Goal: Use online tool/utility: Utilize a website feature to perform a specific function

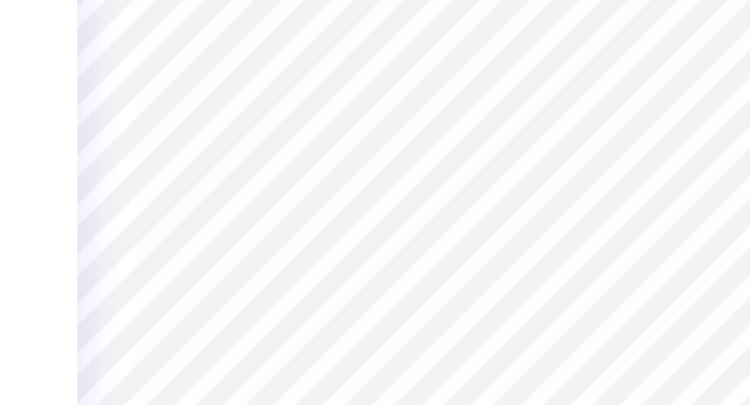
type input "0.77"
type input "3.98"
type textarea "A"
type textarea "d"
type textarea "DELTA GAMMA"
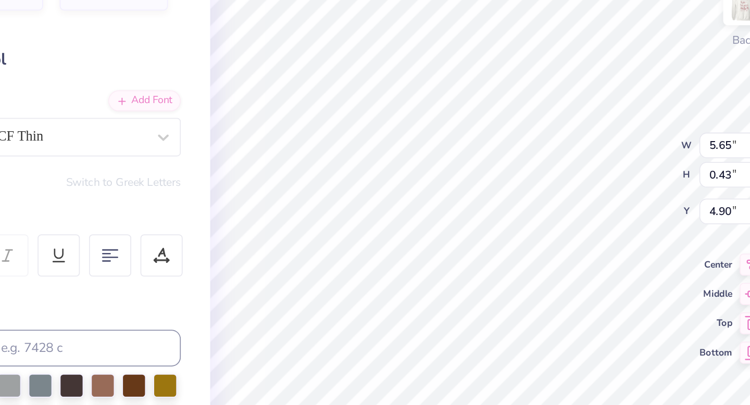
scroll to position [0, 5]
type textarea "S"
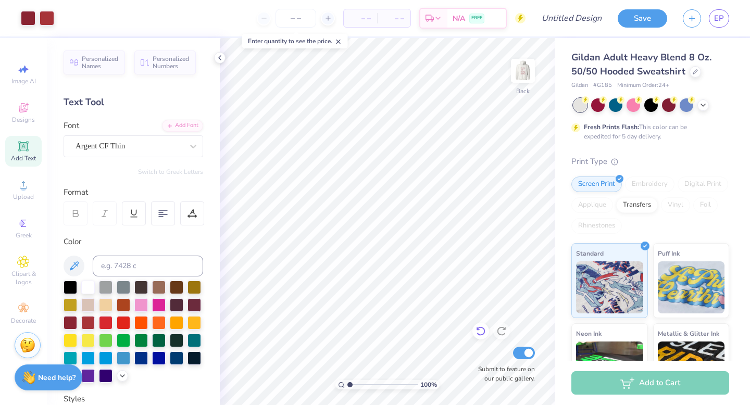
click at [481, 331] on icon at bounding box center [481, 331] width 10 height 10
type textarea "Service For Sight"
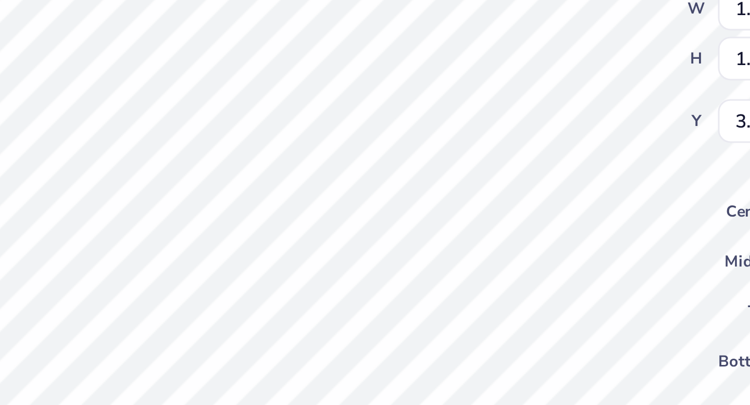
type input "7.42"
type input "2.41"
type input "8.29"
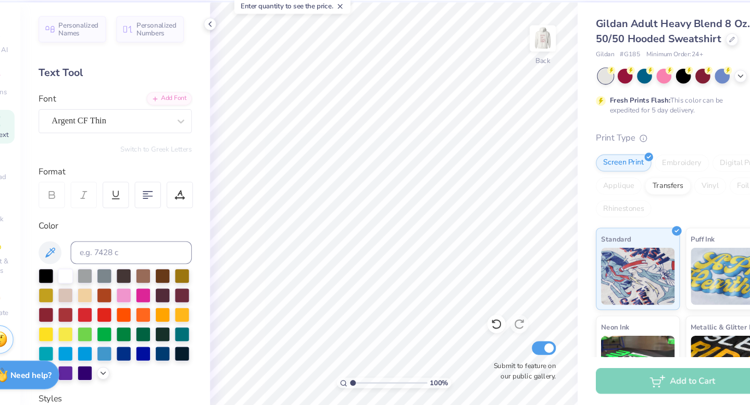
scroll to position [0, 0]
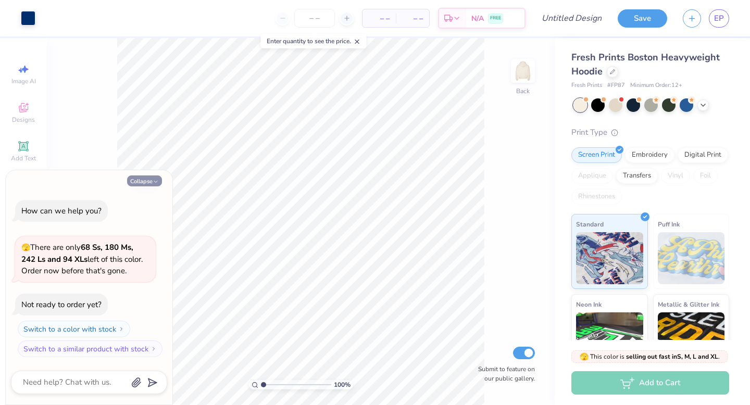
click at [138, 179] on button "Collapse" at bounding box center [144, 181] width 35 height 11
type textarea "x"
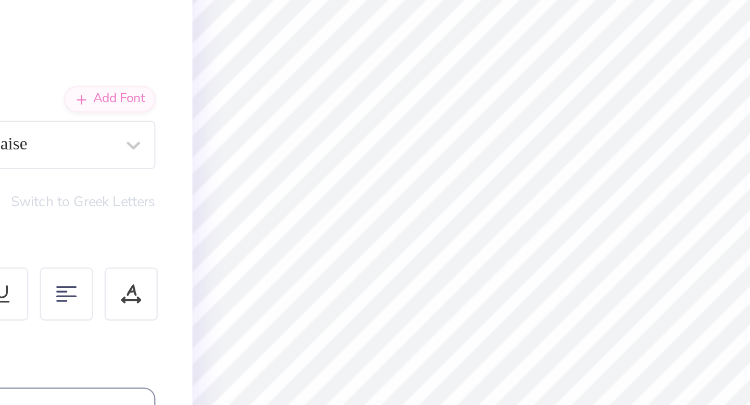
type textarea "Delta Gamma"
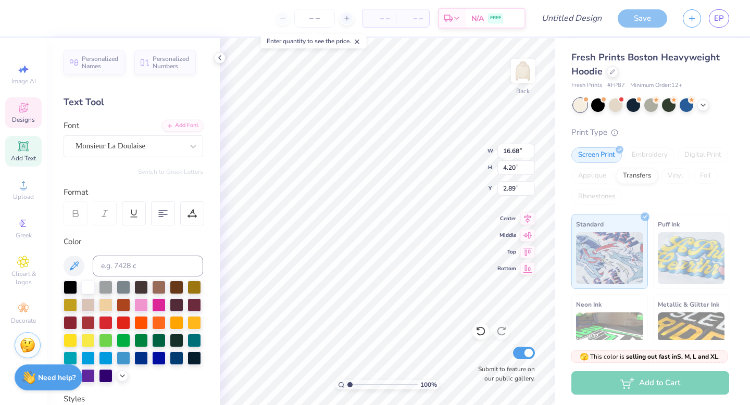
type input "3.00"
click at [685, 108] on div at bounding box center [687, 104] width 14 height 14
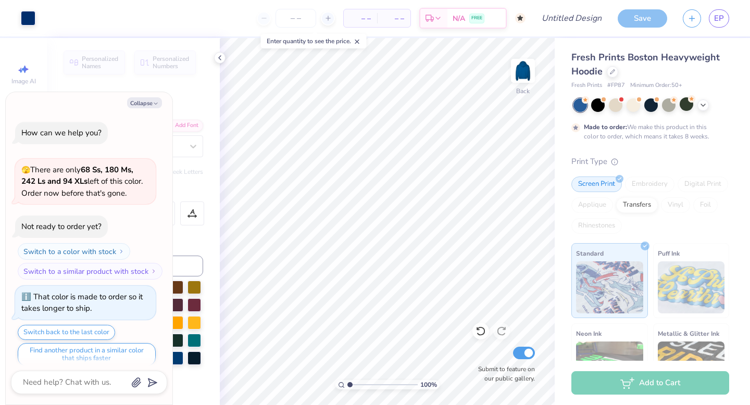
scroll to position [8, 0]
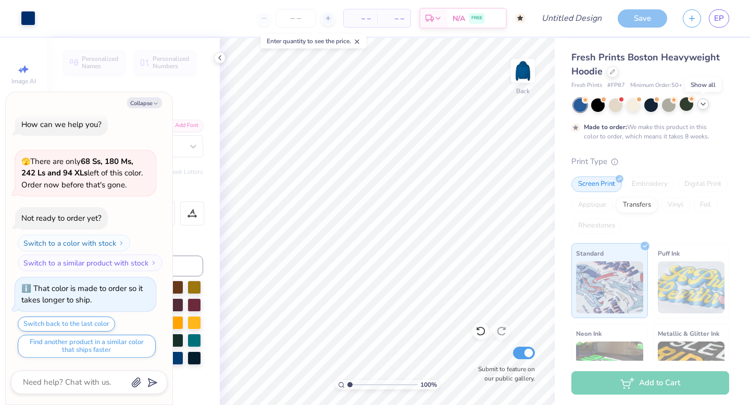
click at [705, 107] on icon at bounding box center [703, 104] width 8 height 8
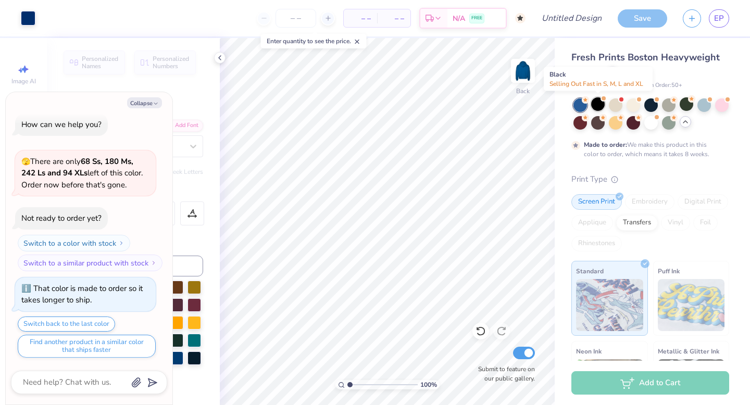
click at [596, 105] on div at bounding box center [598, 104] width 14 height 14
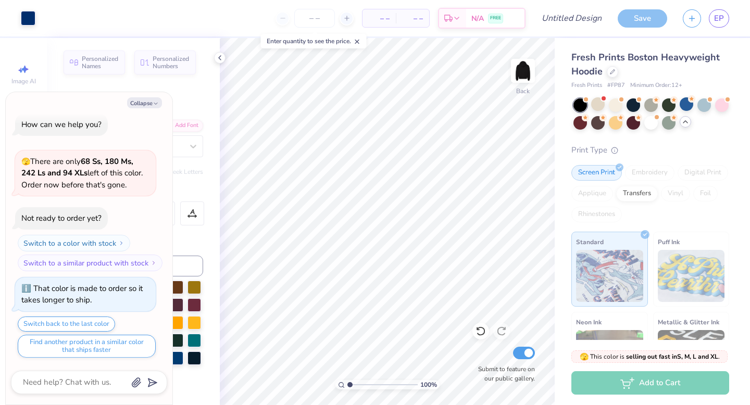
scroll to position [196, 0]
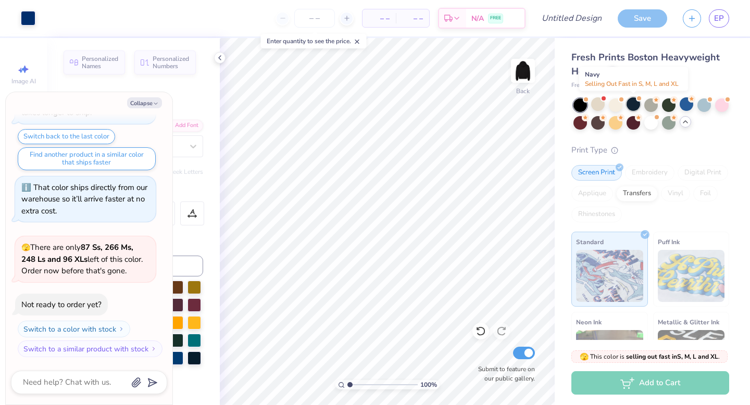
click at [637, 106] on div at bounding box center [634, 104] width 14 height 14
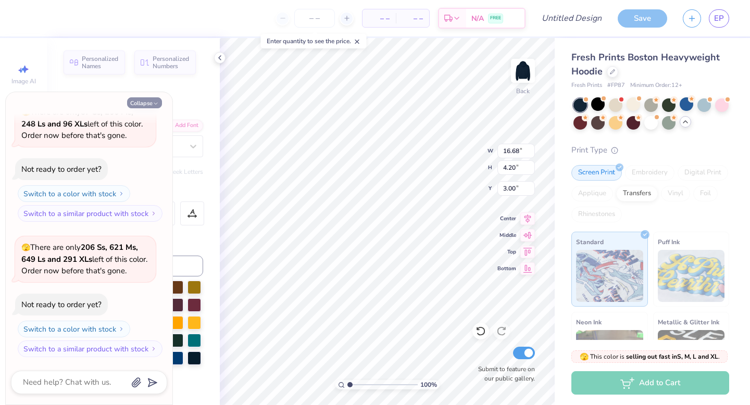
click at [154, 104] on icon "button" at bounding box center [156, 104] width 6 height 6
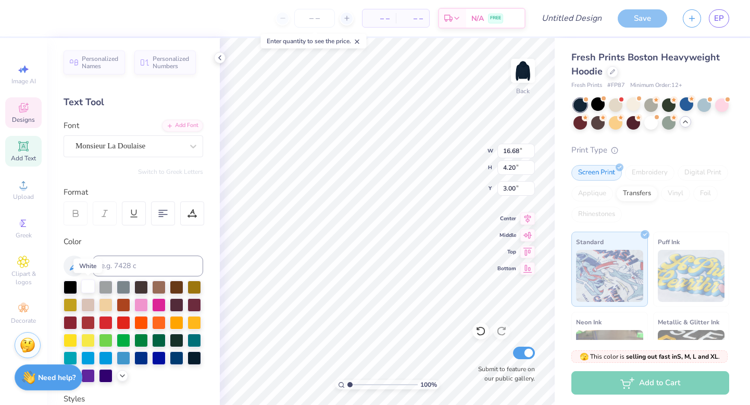
click at [85, 290] on div at bounding box center [88, 287] width 14 height 14
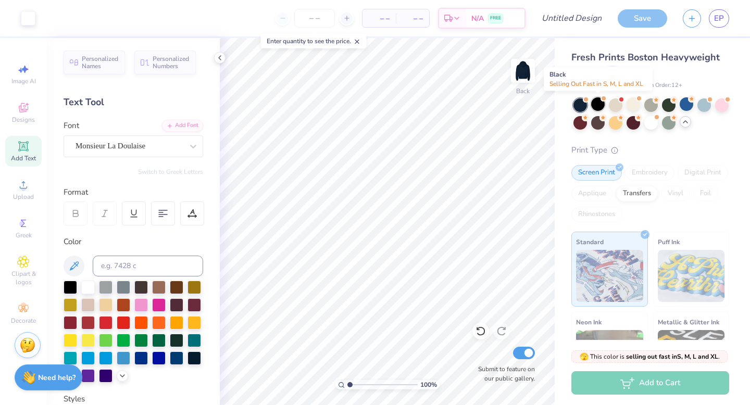
click at [598, 104] on div at bounding box center [598, 104] width 14 height 14
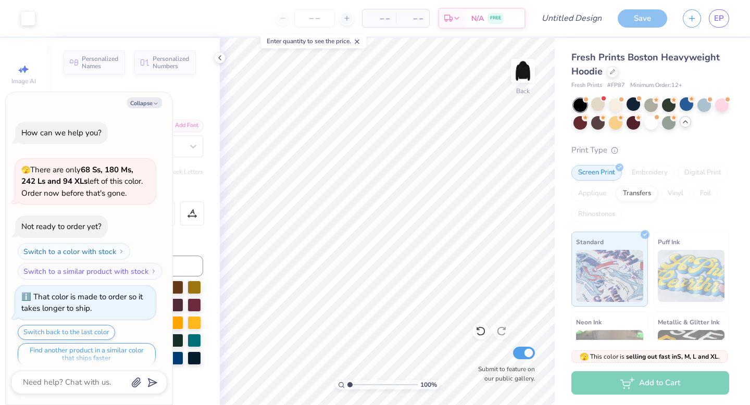
scroll to position [467, 0]
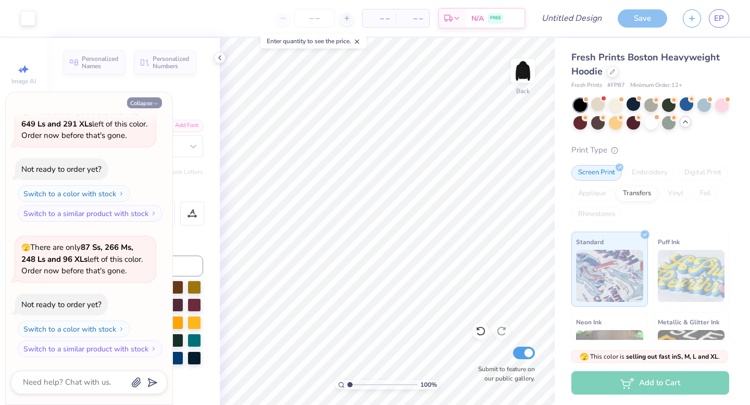
click at [142, 105] on button "Collapse" at bounding box center [144, 102] width 35 height 11
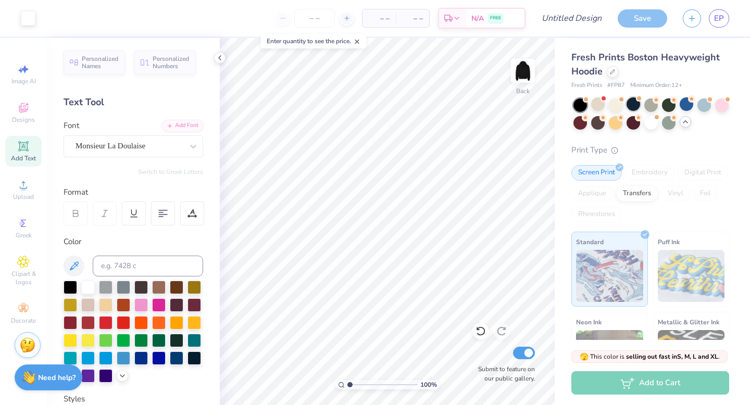
click at [632, 104] on div at bounding box center [634, 104] width 14 height 14
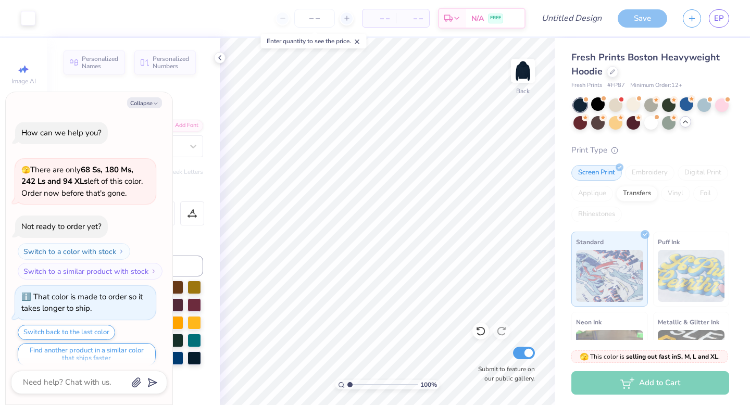
scroll to position [602, 0]
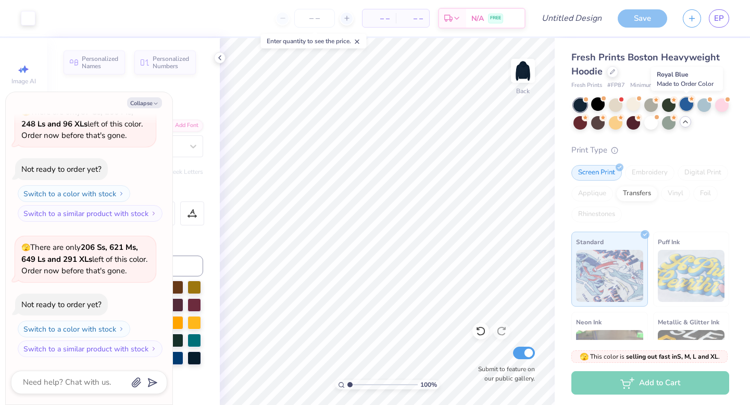
click at [686, 106] on div at bounding box center [687, 104] width 14 height 14
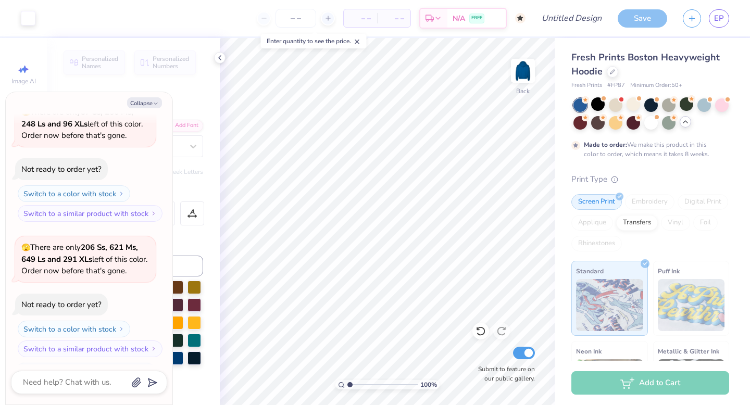
scroll to position [689, 0]
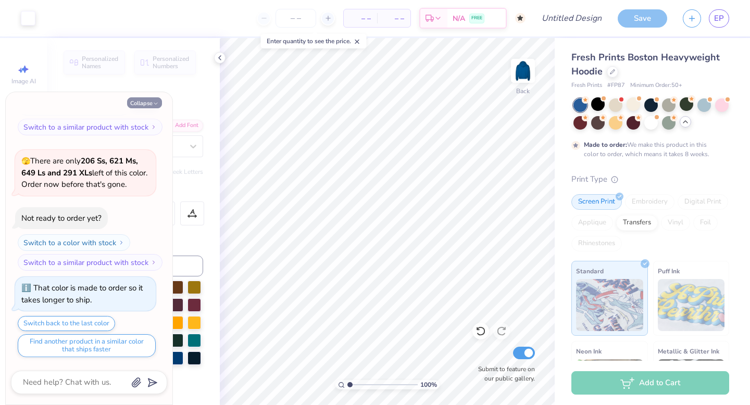
click at [145, 97] on button "Collapse" at bounding box center [144, 102] width 35 height 11
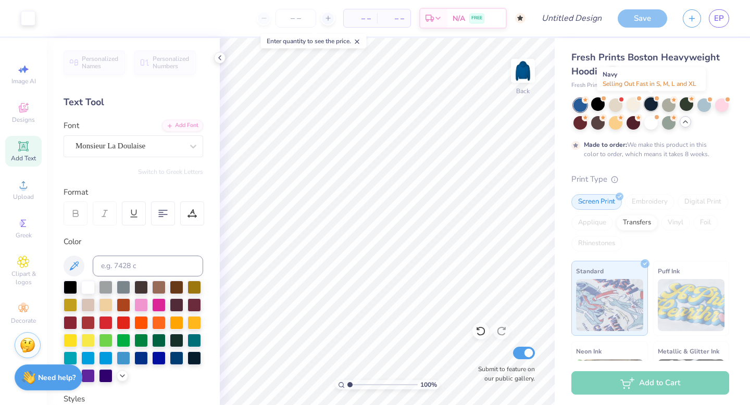
click at [647, 105] on div at bounding box center [651, 104] width 14 height 14
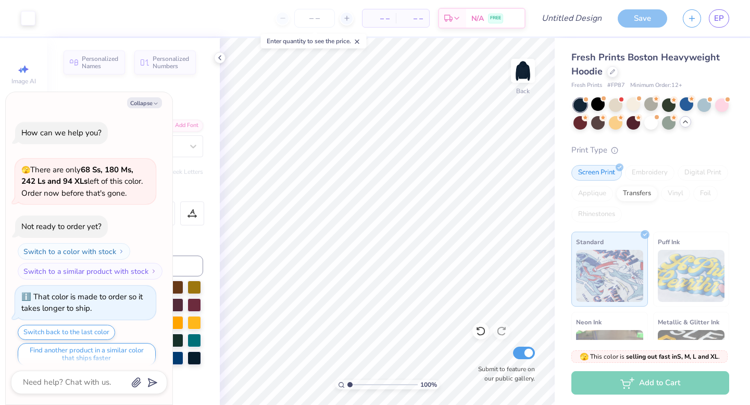
scroll to position [876, 0]
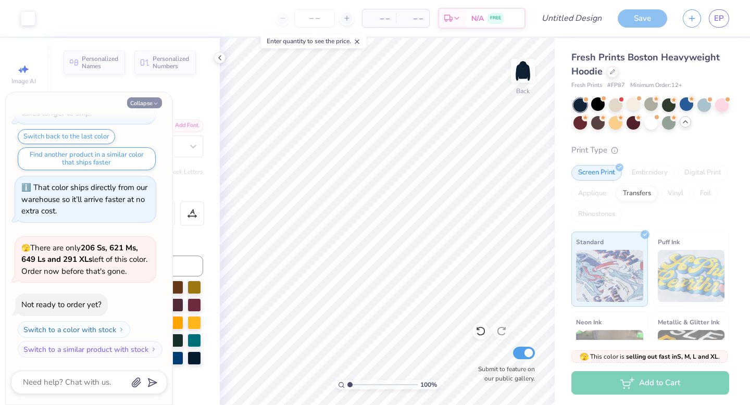
click at [144, 101] on button "Collapse" at bounding box center [144, 102] width 35 height 11
type textarea "x"
